Goal: Task Accomplishment & Management: Manage account settings

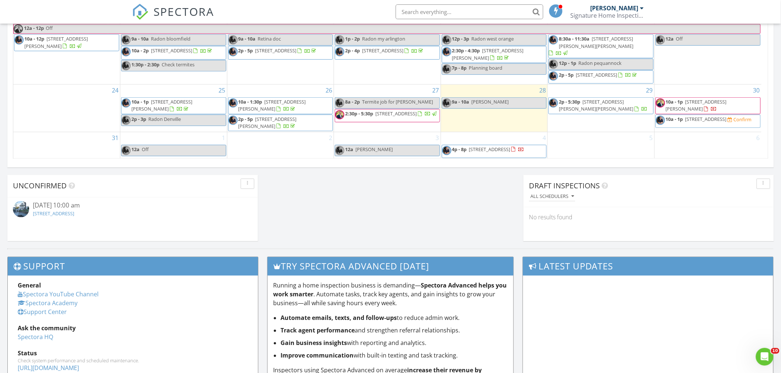
scroll to position [533, 0]
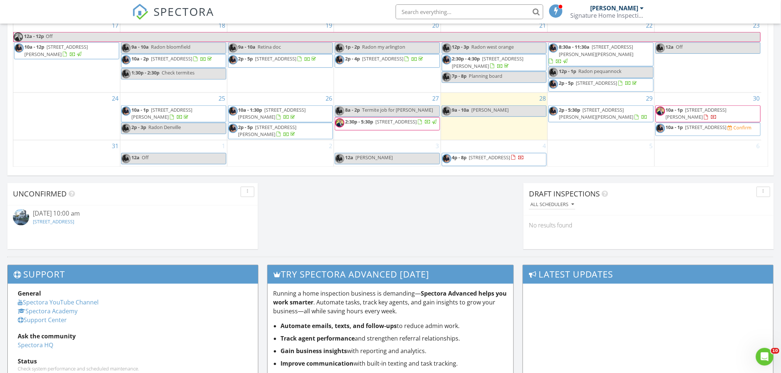
click at [397, 161] on link "12a [PERSON_NAME]" at bounding box center [387, 158] width 105 height 11
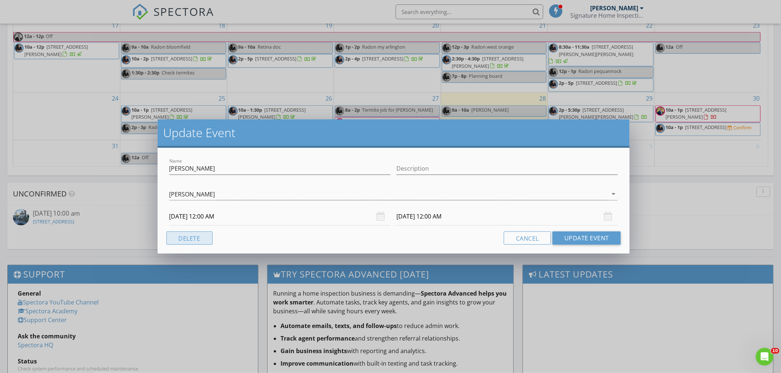
click at [189, 237] on button "Delete" at bounding box center [189, 238] width 46 height 13
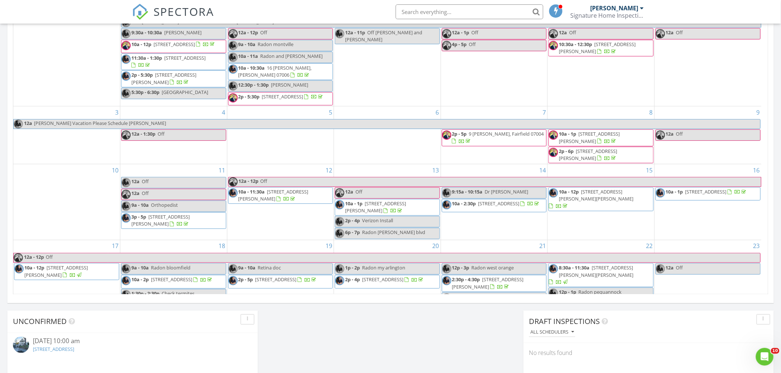
scroll to position [260, 0]
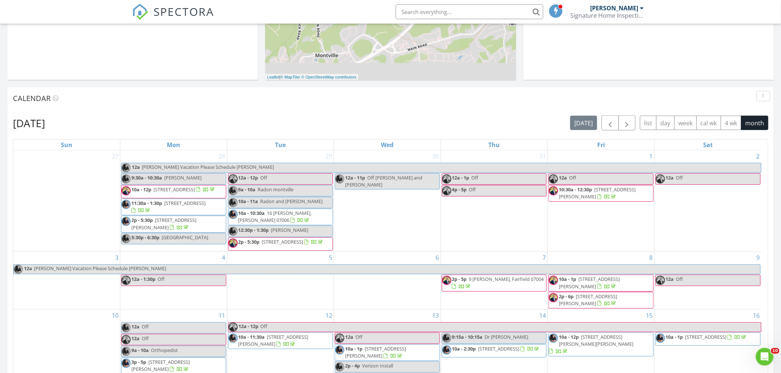
click at [443, 13] on input "text" at bounding box center [470, 11] width 148 height 15
type input "clifton"
